Goal: Transaction & Acquisition: Purchase product/service

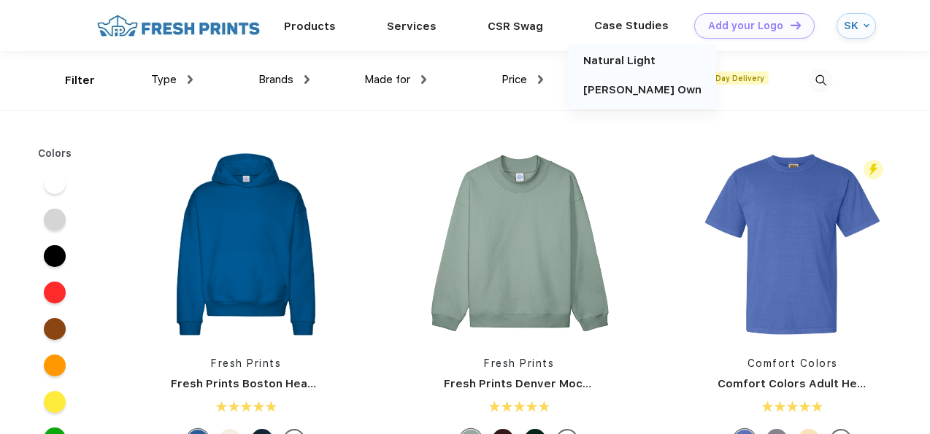
scroll to position [1, 0]
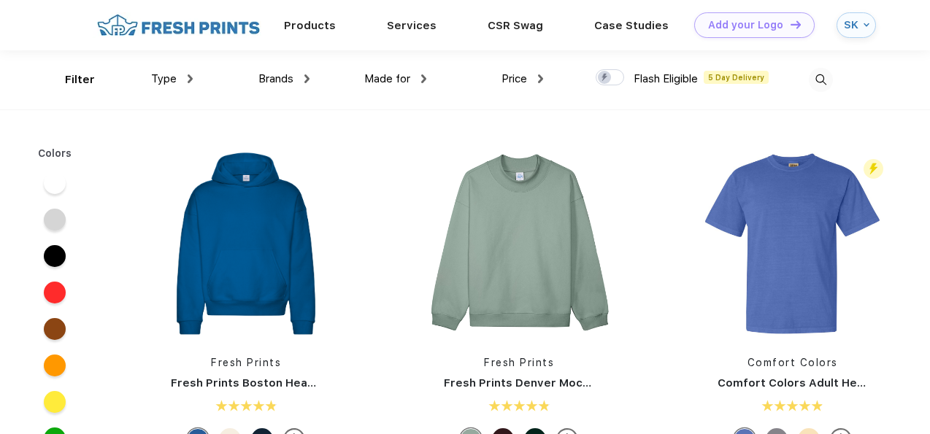
click at [822, 72] on img at bounding box center [821, 80] width 24 height 24
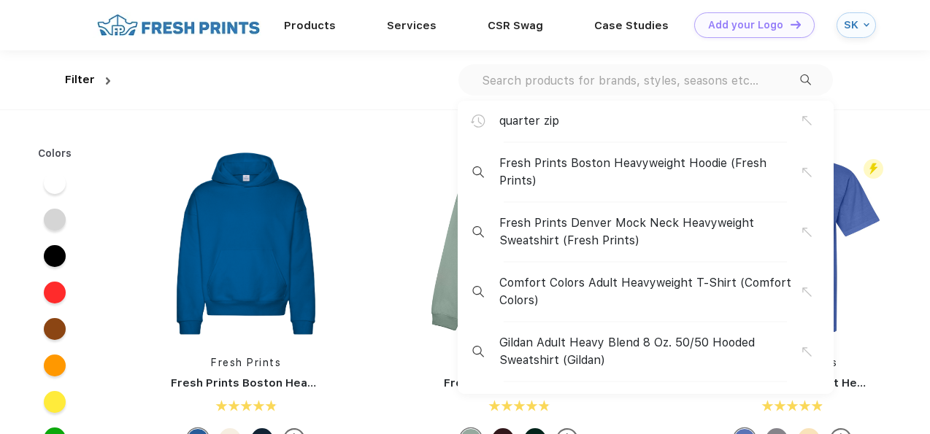
click at [595, 120] on div "quarter zip" at bounding box center [650, 121] width 303 height 18
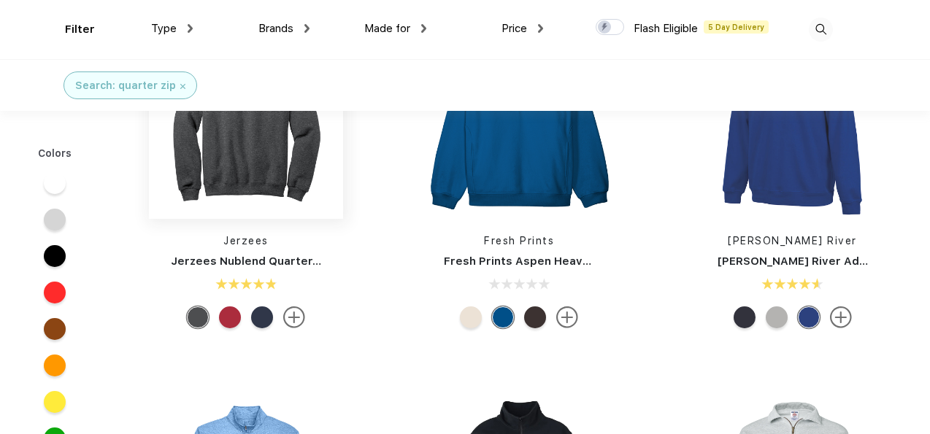
scroll to position [64, 0]
click at [273, 217] on img at bounding box center [246, 121] width 194 height 194
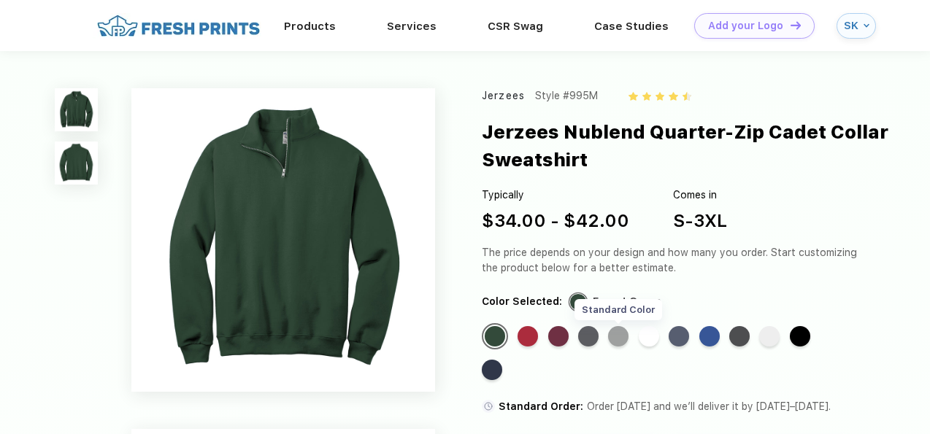
click at [621, 337] on div "Standard Color" at bounding box center [618, 336] width 20 height 20
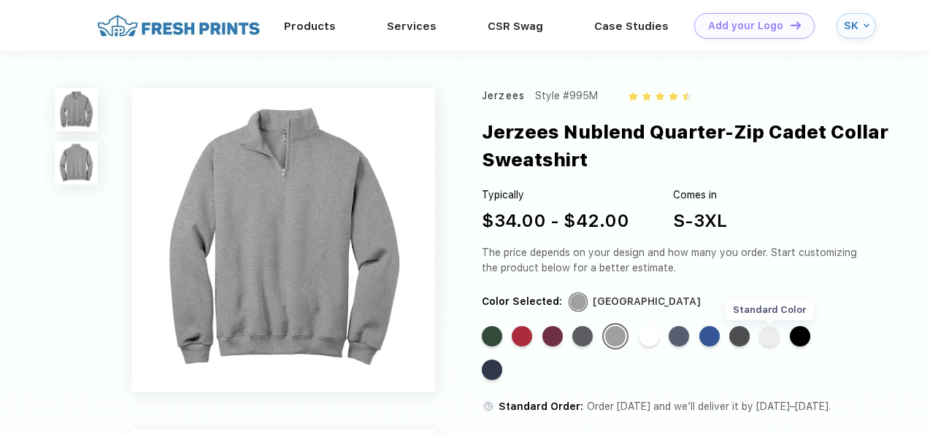
click at [779, 342] on div "Standard Color" at bounding box center [769, 336] width 20 height 20
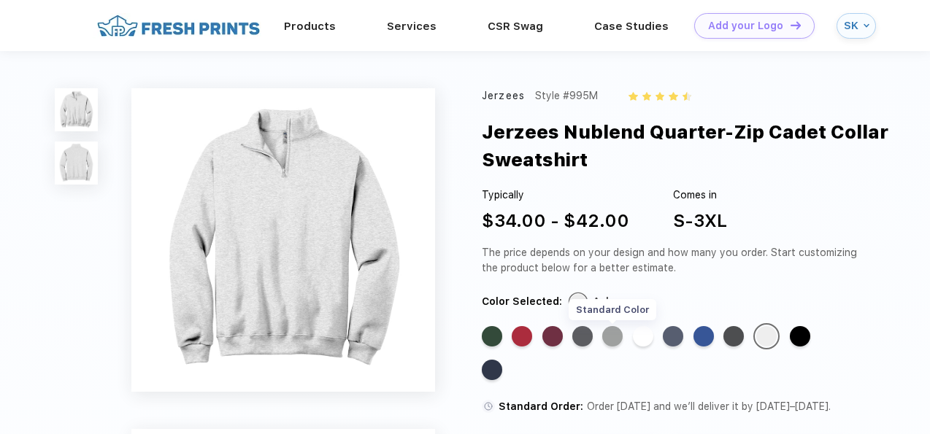
click at [613, 333] on div "Standard Color" at bounding box center [612, 336] width 20 height 20
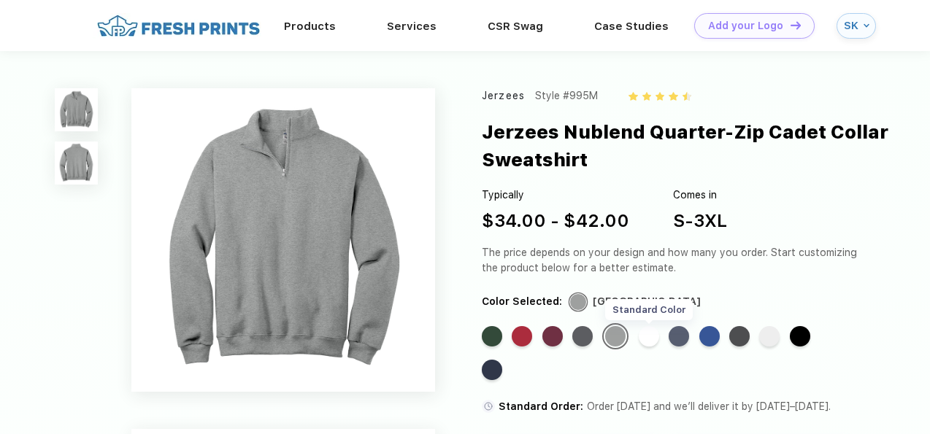
click at [649, 336] on div "Standard Color" at bounding box center [649, 336] width 20 height 20
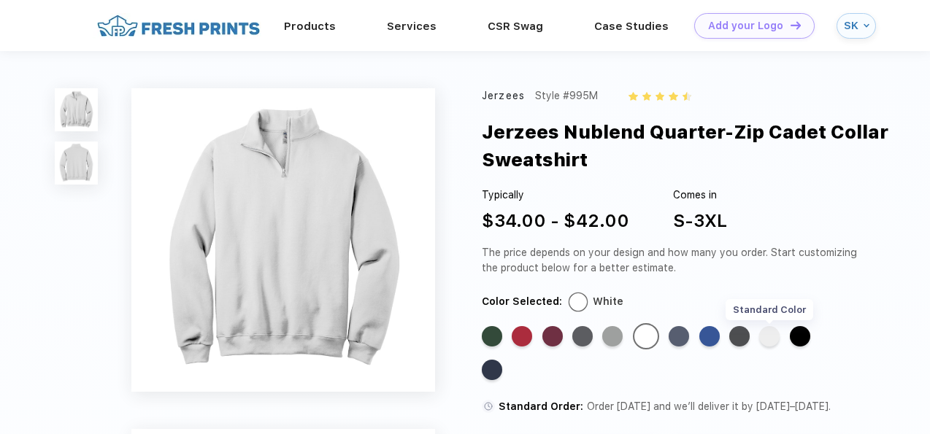
click at [765, 339] on div "Standard Color" at bounding box center [769, 336] width 20 height 20
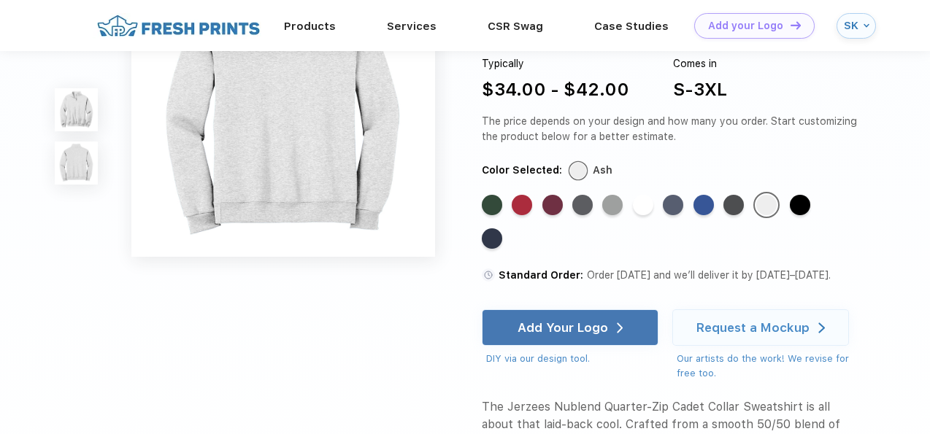
scroll to position [453, 0]
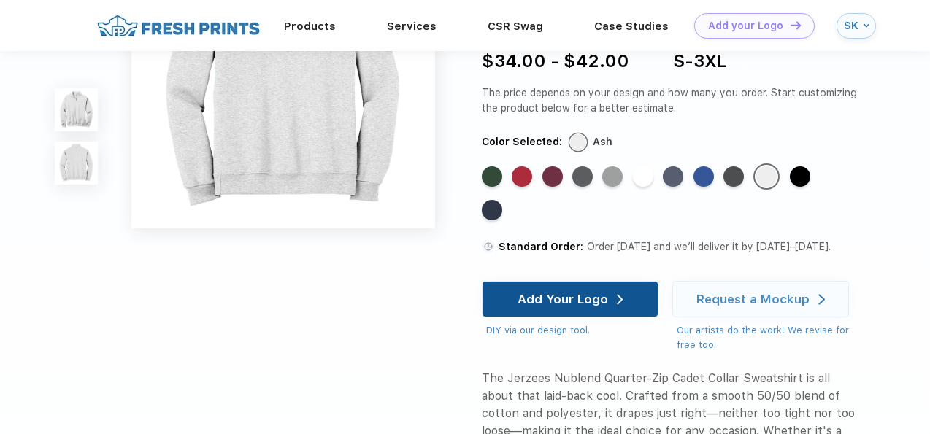
click at [616, 304] on div "Add Your Logo" at bounding box center [571, 299] width 106 height 35
